Goal: Navigation & Orientation: Find specific page/section

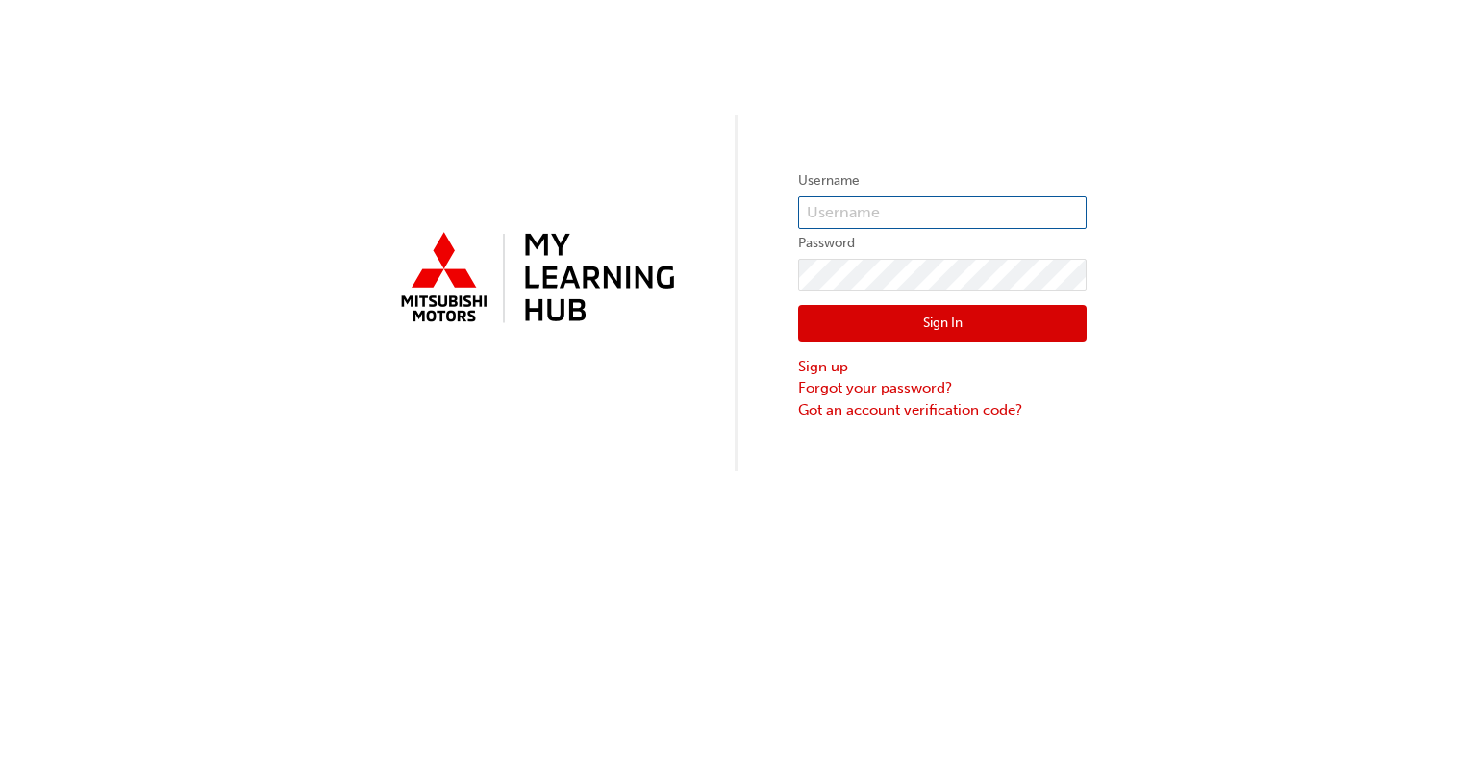
type input "0005397488"
click at [940, 322] on button "Sign In" at bounding box center [942, 323] width 288 height 37
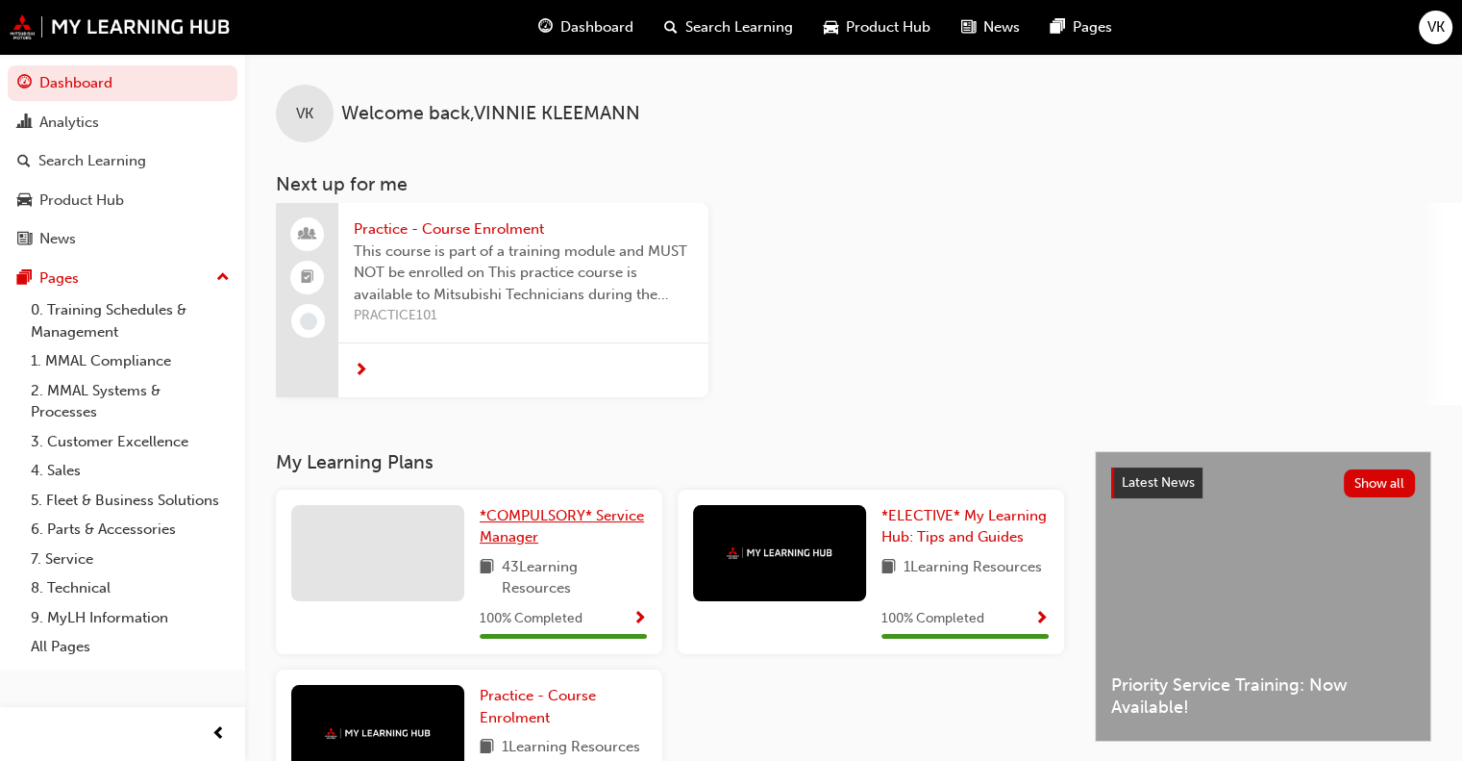
click at [548, 527] on link "*COMPULSORY* Service Manager" at bounding box center [563, 526] width 167 height 43
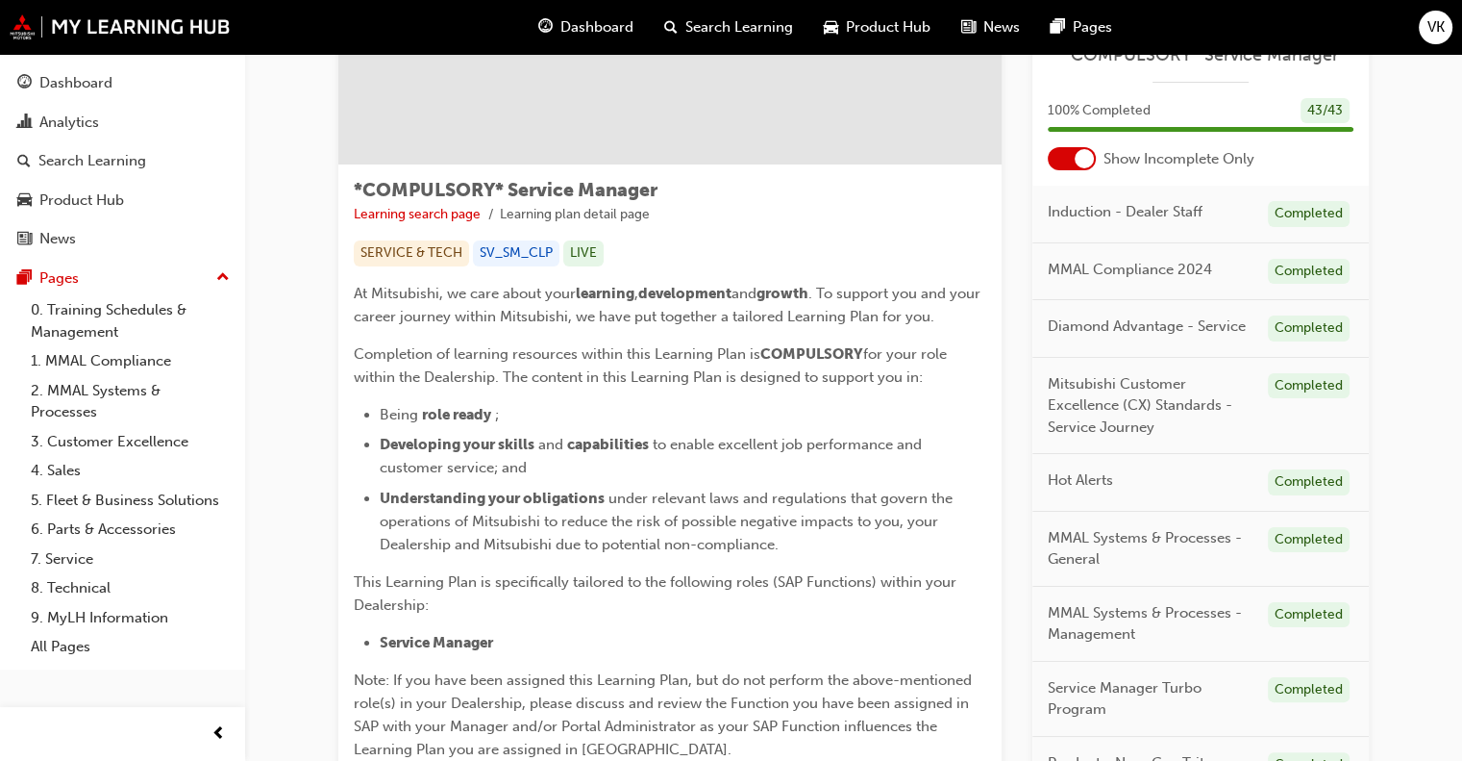
scroll to position [34, 0]
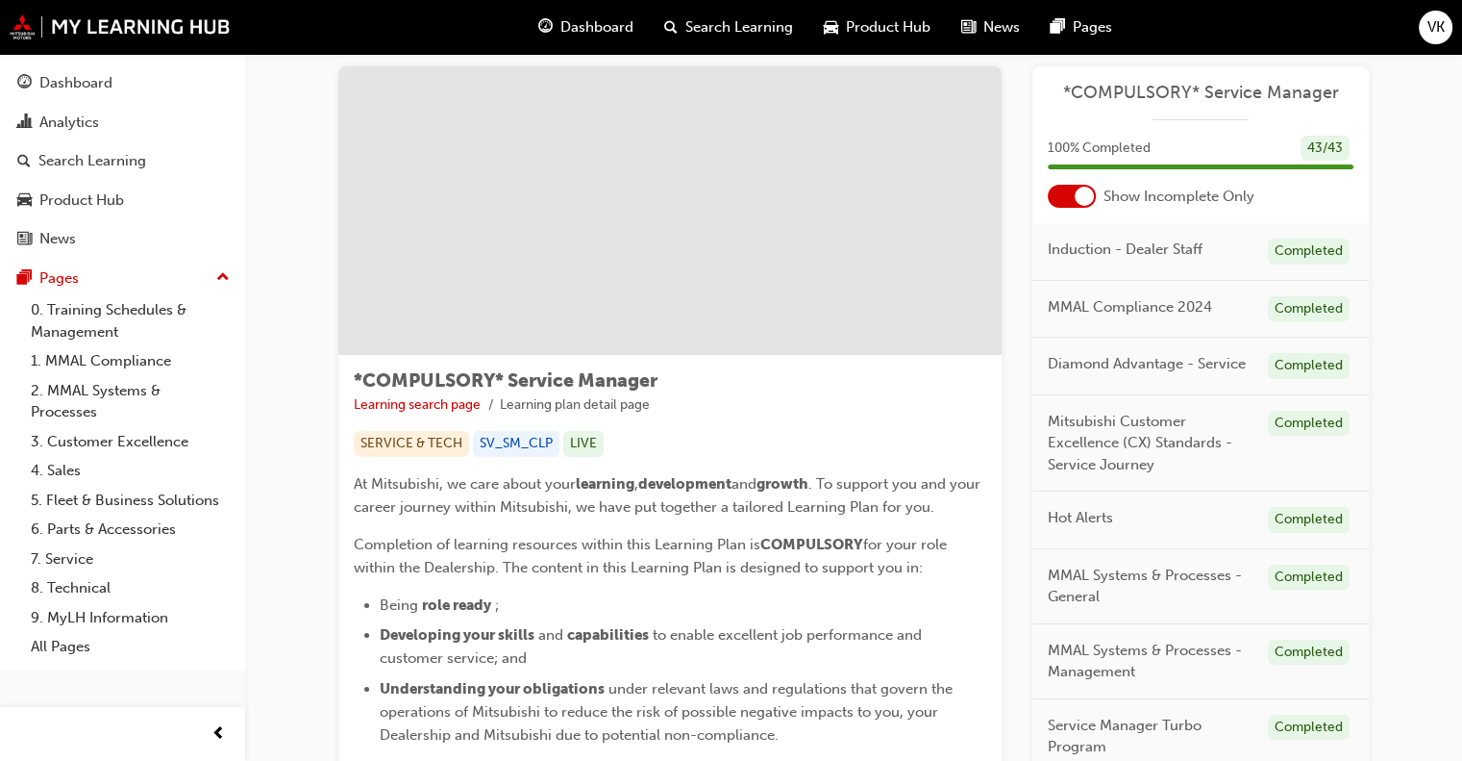
click at [1077, 201] on div at bounding box center [1084, 196] width 19 height 19
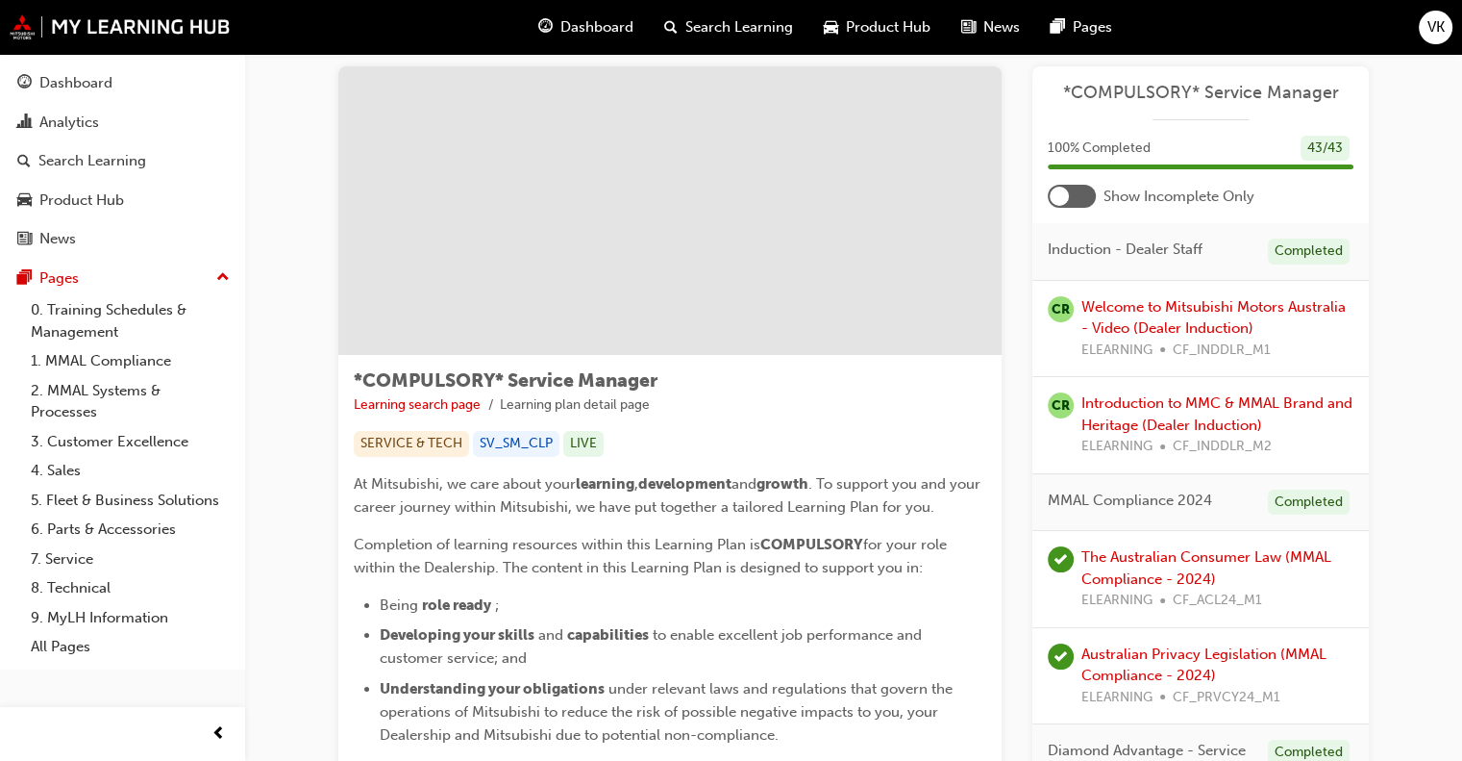
click at [1077, 201] on div at bounding box center [1072, 196] width 48 height 23
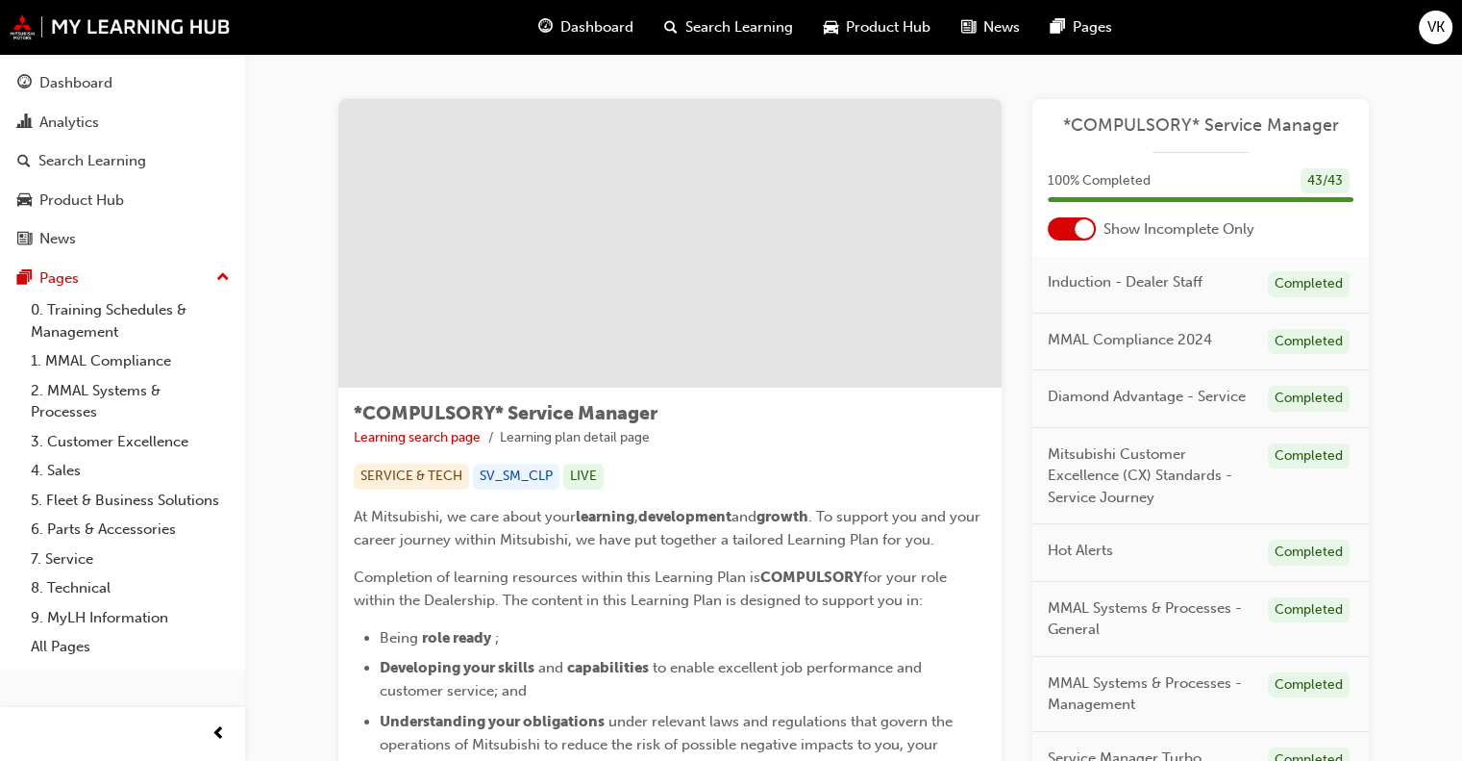
scroll to position [0, 0]
click at [615, 22] on span "Dashboard" at bounding box center [597, 27] width 73 height 22
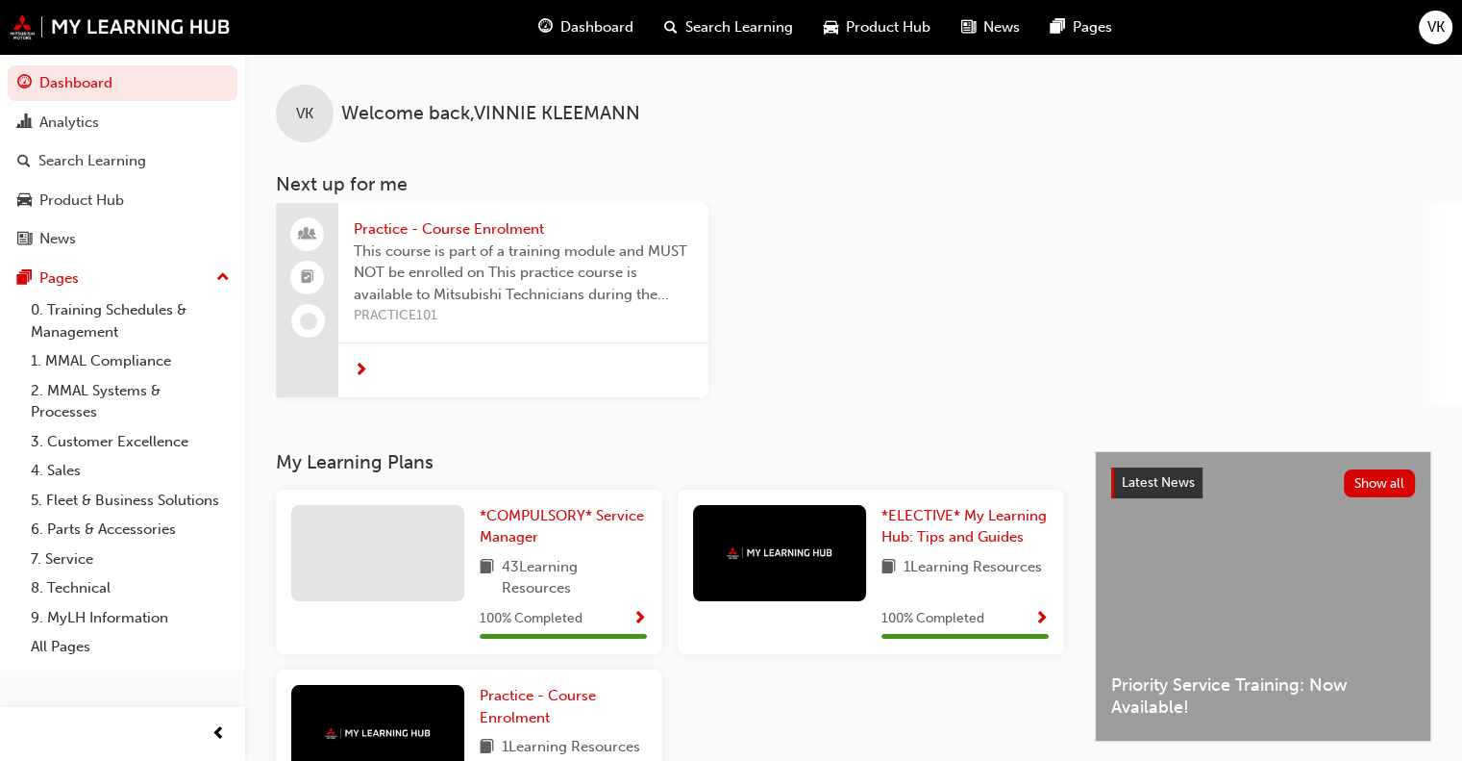
click at [872, 26] on span "Product Hub" at bounding box center [888, 27] width 85 height 22
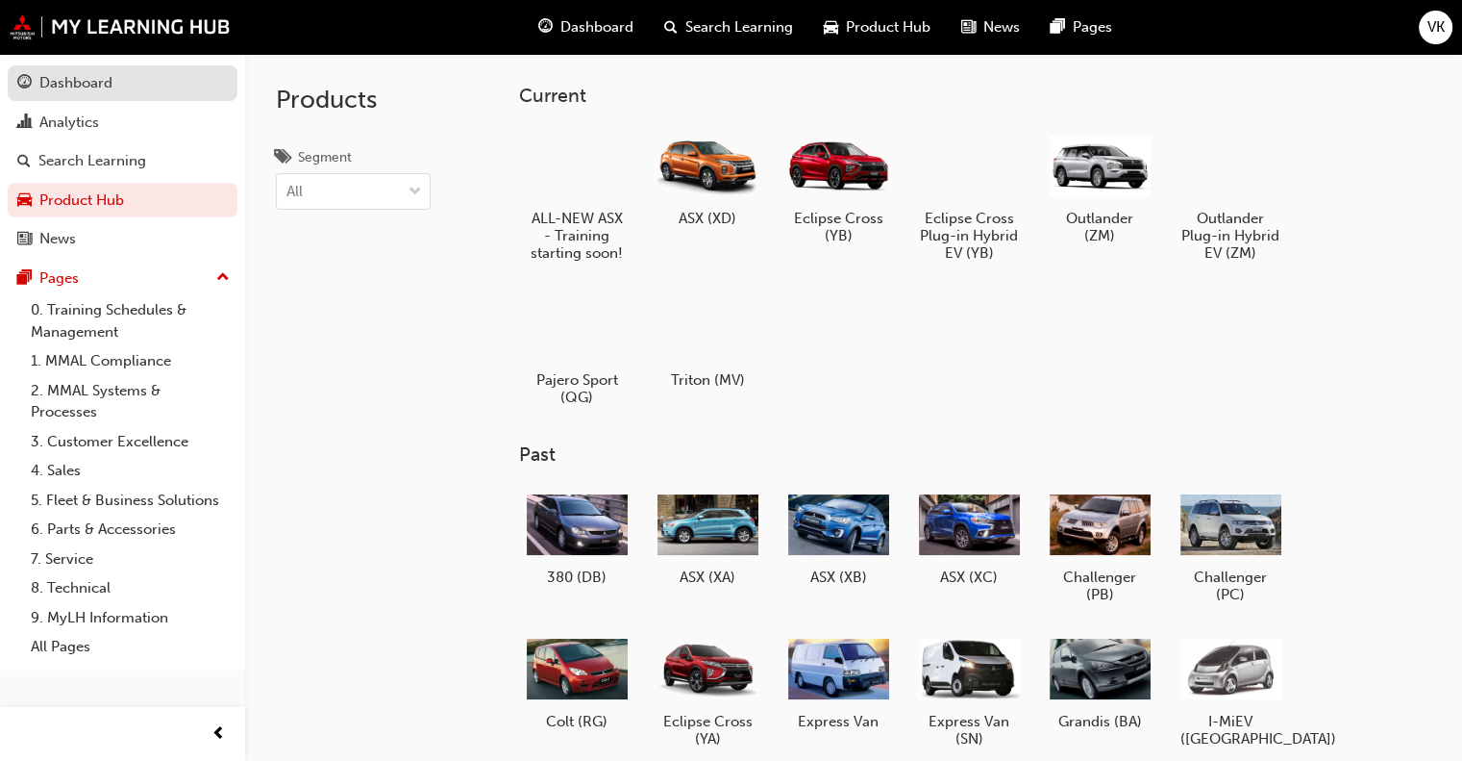
click at [100, 91] on div "Dashboard" at bounding box center [75, 83] width 73 height 22
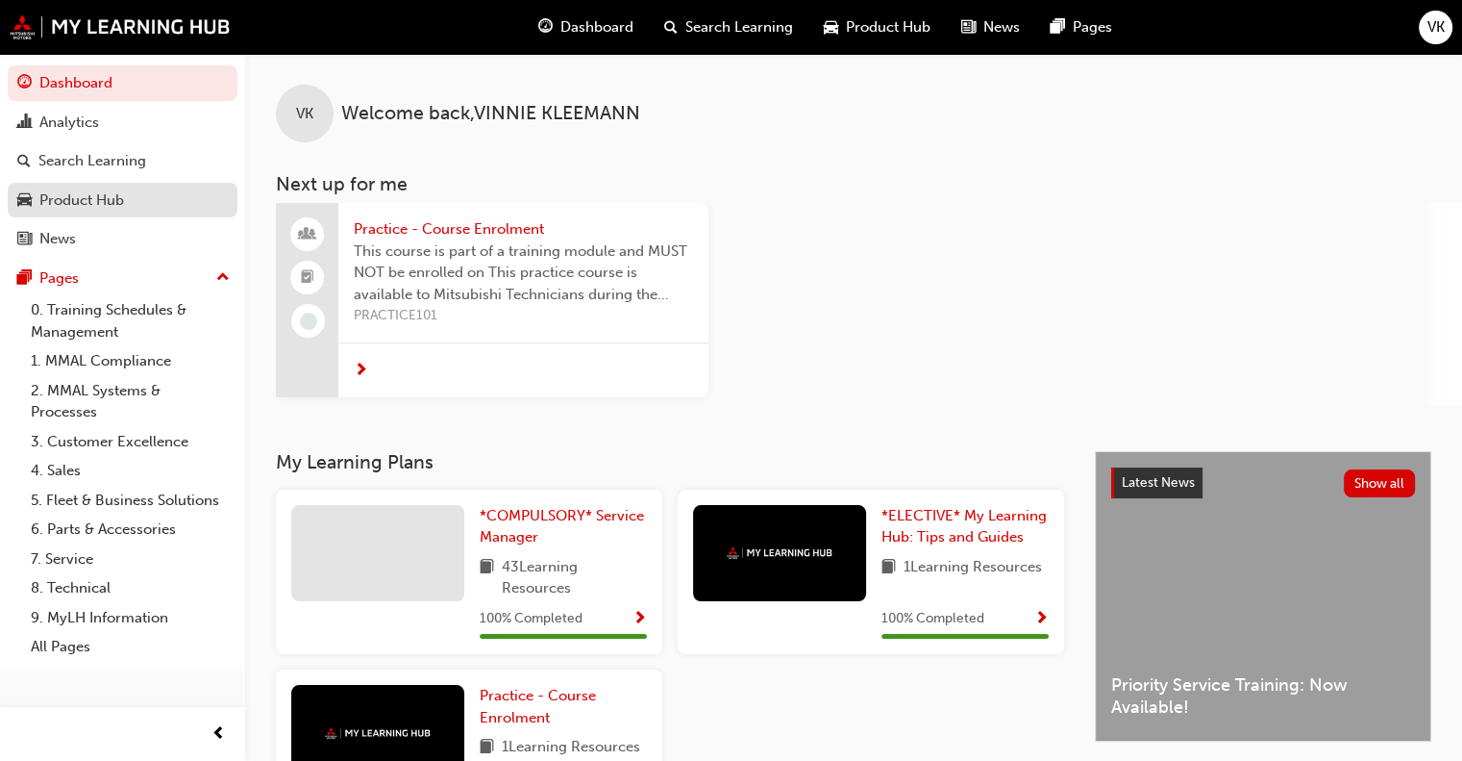
click at [89, 207] on div "Product Hub" at bounding box center [81, 200] width 85 height 22
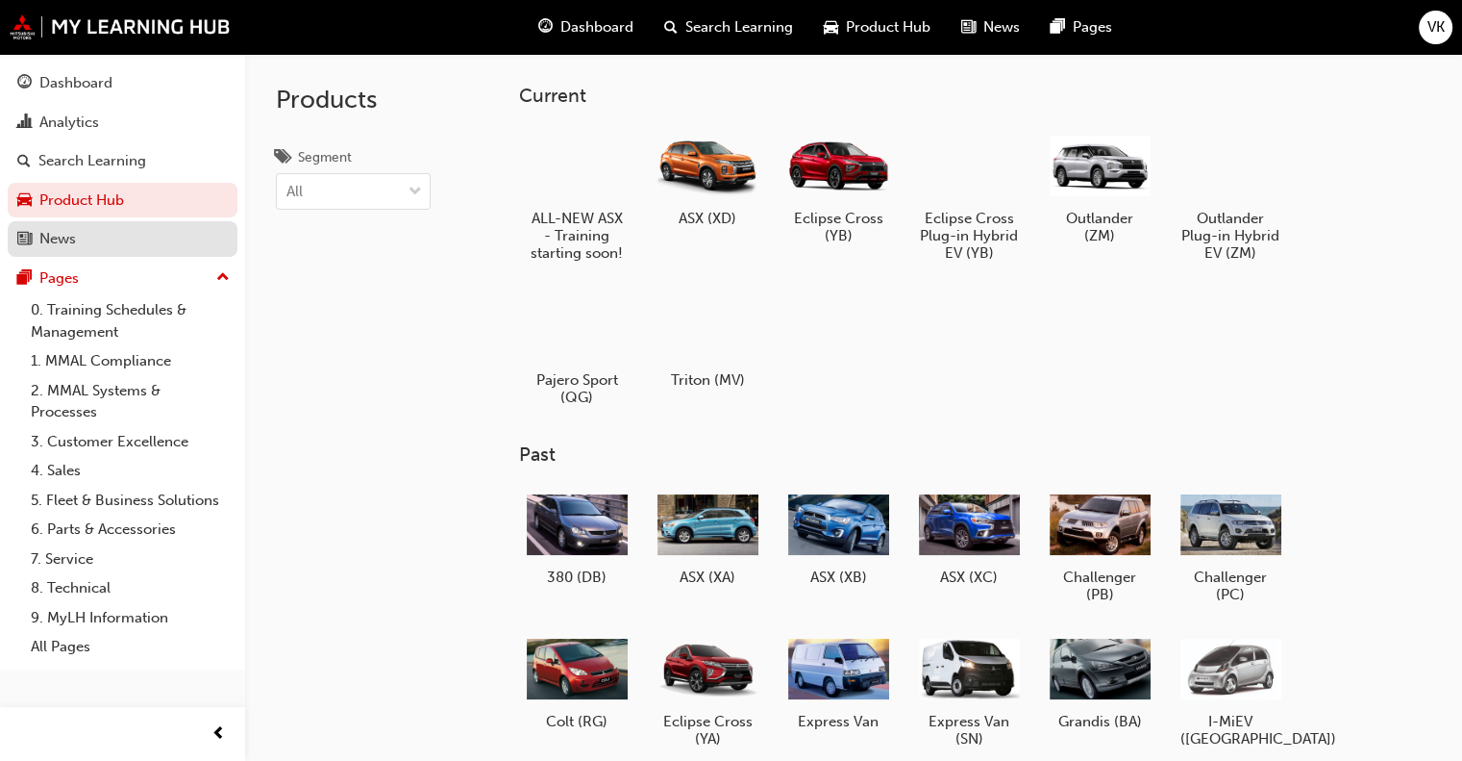
click at [68, 251] on div "News" at bounding box center [122, 239] width 211 height 24
